Goal: Transaction & Acquisition: Obtain resource

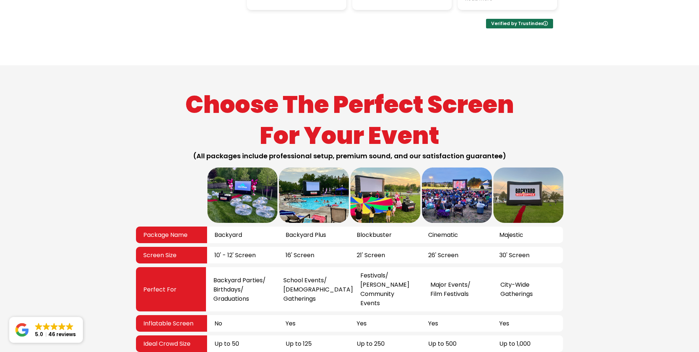
scroll to position [1217, 0]
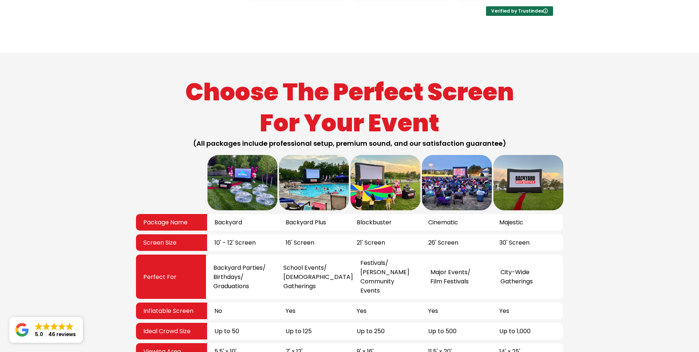
drag, startPoint x: 226, startPoint y: 140, endPoint x: 268, endPoint y: 142, distance: 41.3
click at [268, 234] on div "10' - 12' Screen" at bounding box center [242, 242] width 71 height 17
click at [249, 263] on span "Backyard Parties/ Birthdays/ Graduations" at bounding box center [239, 277] width 52 height 28
click at [245, 323] on div "Up to 50" at bounding box center [242, 331] width 71 height 17
click at [294, 326] on span "Up to 125" at bounding box center [299, 330] width 26 height 9
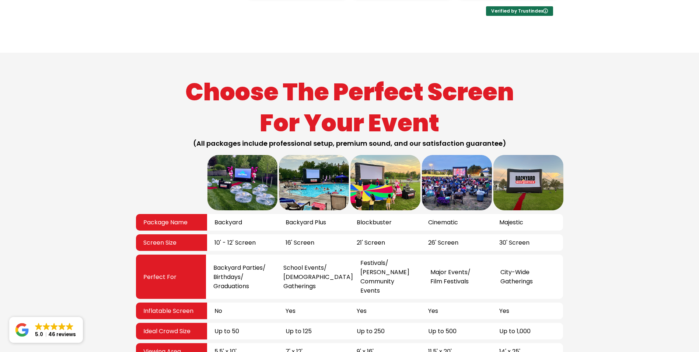
drag, startPoint x: 302, startPoint y: 162, endPoint x: 314, endPoint y: 219, distance: 58.1
click at [314, 219] on div "Package Name Backyard Backyard Plus Blockbuster Cinematic Majestic Screen Size …" at bounding box center [350, 286] width 428 height 263
click at [307, 326] on span "Up to 125" at bounding box center [299, 330] width 26 height 9
drag, startPoint x: 447, startPoint y: 189, endPoint x: 461, endPoint y: 222, distance: 35.5
click at [461, 222] on div "Package Name Backyard Backyard Plus Blockbuster Cinematic Majestic Screen Size …" at bounding box center [350, 286] width 428 height 263
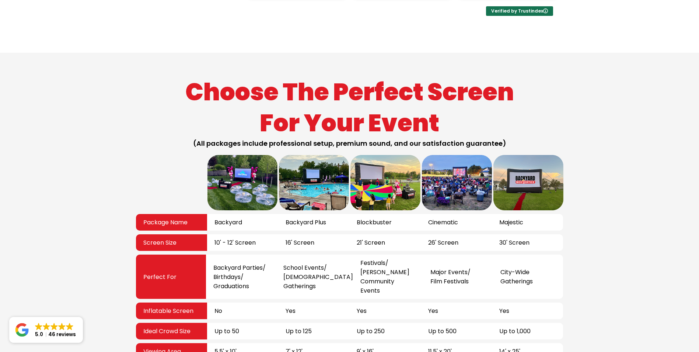
click at [460, 323] on div "Up to 500" at bounding box center [456, 331] width 71 height 17
drag, startPoint x: 502, startPoint y: 126, endPoint x: 530, endPoint y: 135, distance: 29.1
click at [530, 155] on div "Package Name Backyard Backyard Plus Blockbuster Cinematic Majestic Screen Size …" at bounding box center [350, 286] width 428 height 263
click at [528, 254] on div "City-Wide Gatherings" at bounding box center [528, 276] width 70 height 44
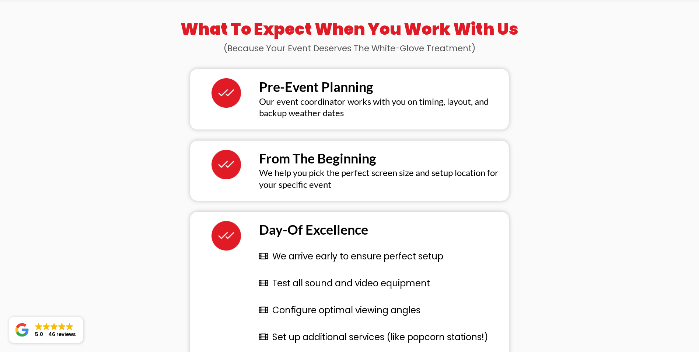
scroll to position [1659, 0]
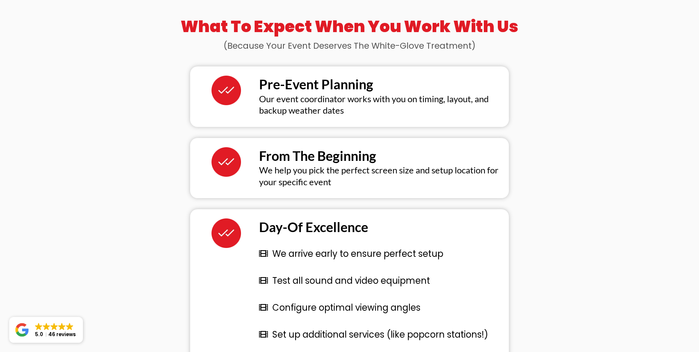
drag, startPoint x: 277, startPoint y: 144, endPoint x: 418, endPoint y: 250, distance: 176.2
click at [418, 250] on ul "We arrive early to ensure perfect setup Test all sound and video equipment Conf…" at bounding box center [378, 307] width 246 height 135
click at [363, 321] on p "Set up additional services (like popcorn stations!)" at bounding box center [386, 334] width 228 height 27
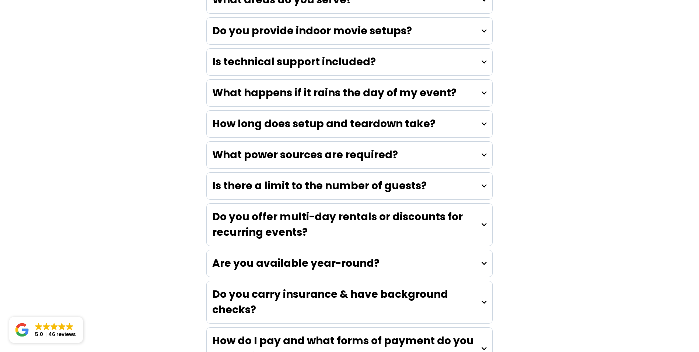
scroll to position [2175, 0]
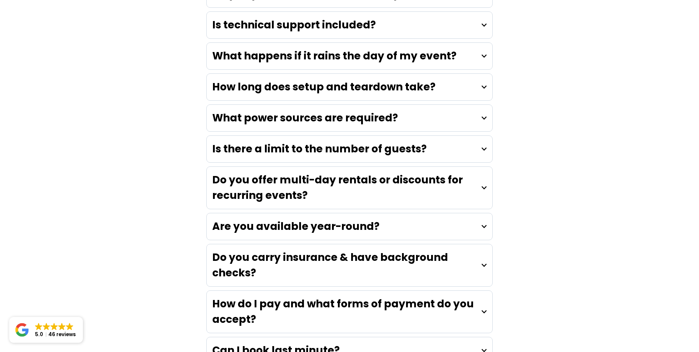
click at [291, 250] on strong "Do you carry insurance & have background checks?" at bounding box center [330, 265] width 236 height 30
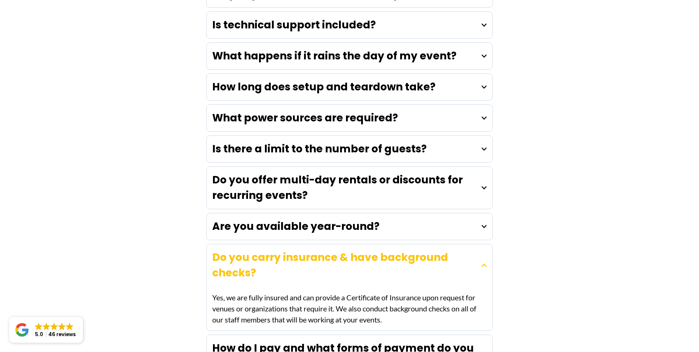
click at [291, 250] on strong "Do you carry insurance & have background checks?" at bounding box center [330, 265] width 236 height 30
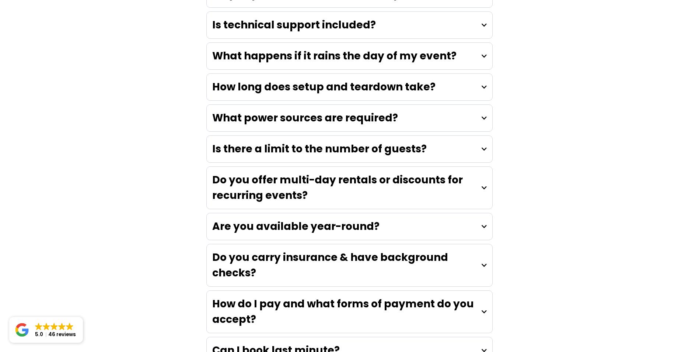
click at [291, 250] on strong "Do you carry insurance & have background checks?" at bounding box center [330, 265] width 236 height 30
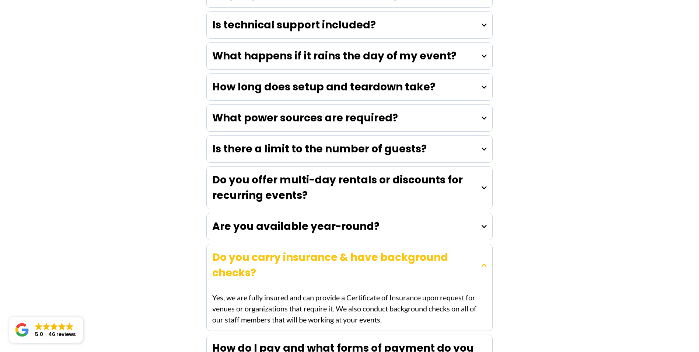
click at [291, 250] on strong "Do you carry insurance & have background checks?" at bounding box center [330, 265] width 236 height 30
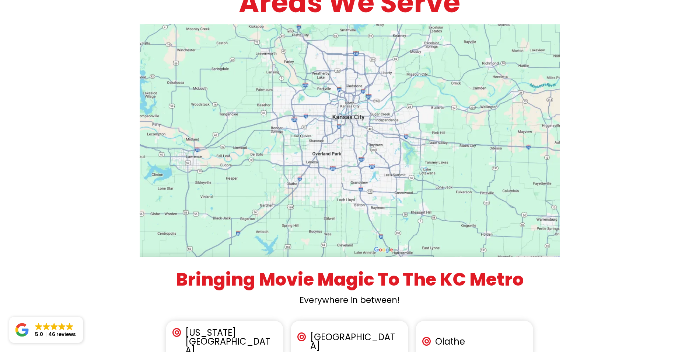
scroll to position [2728, 0]
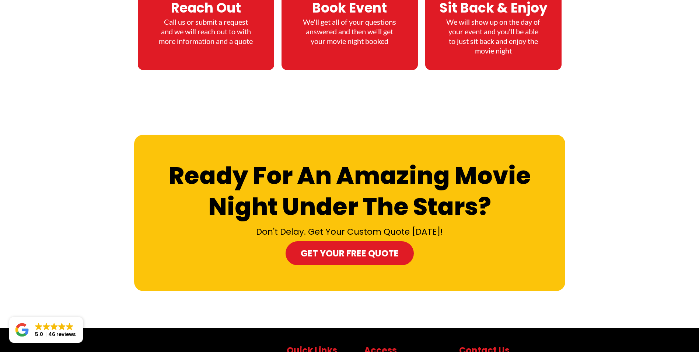
scroll to position [3474, 0]
